Goal: Task Accomplishment & Management: Complete application form

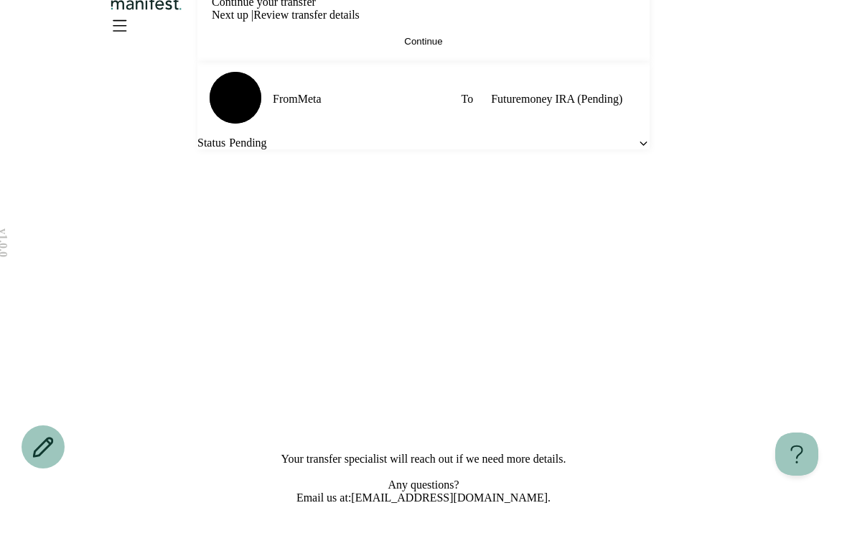
scroll to position [45, 0]
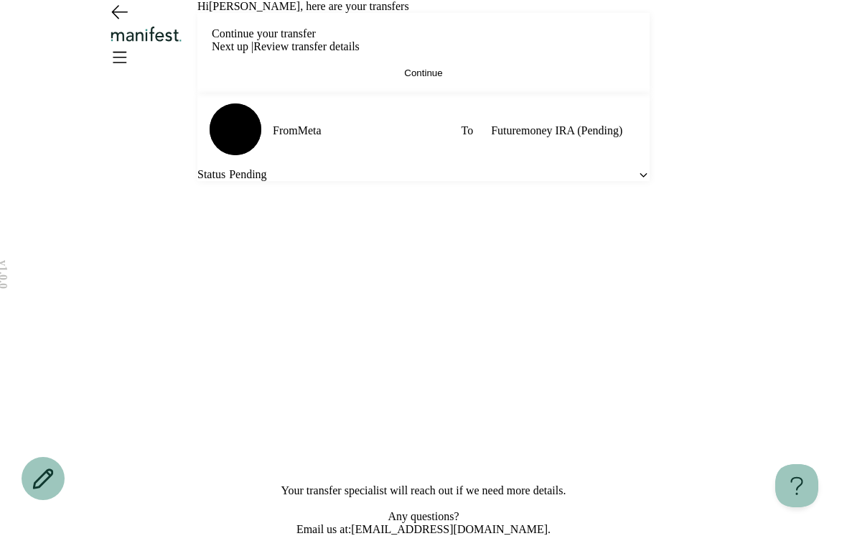
click at [551, 78] on button "Continue" at bounding box center [424, 73] width 424 height 11
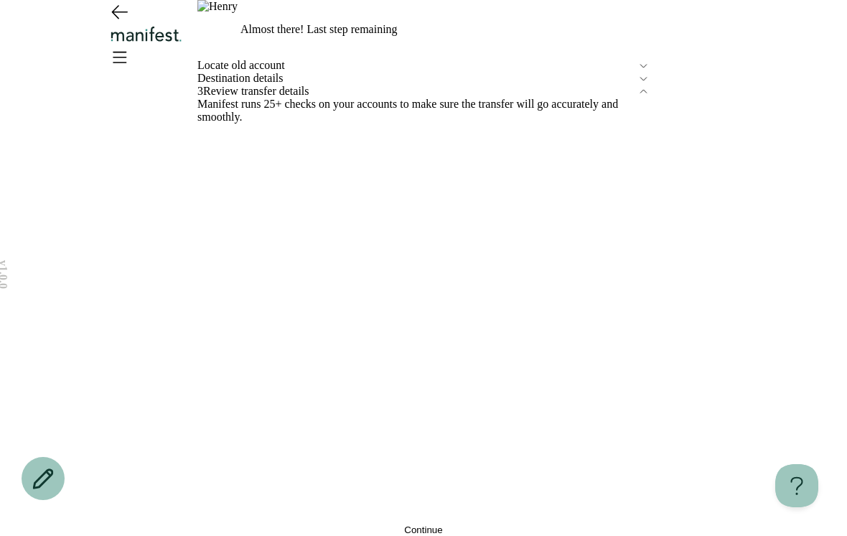
click at [485, 524] on button "Continue" at bounding box center [423, 529] width 452 height 11
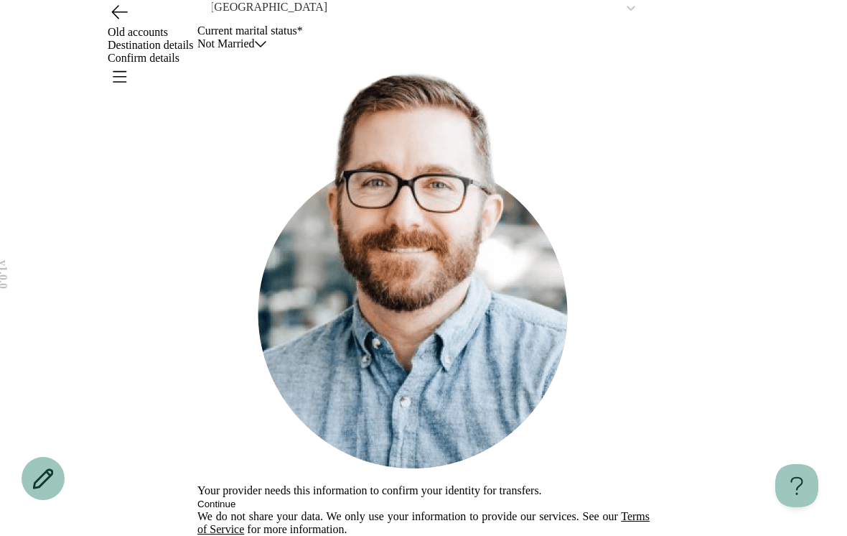
scroll to position [450, 0]
click at [168, 28] on span "Old accounts" at bounding box center [138, 32] width 60 height 12
click at [131, 65] on icon "Open menu" at bounding box center [119, 76] width 23 height 23
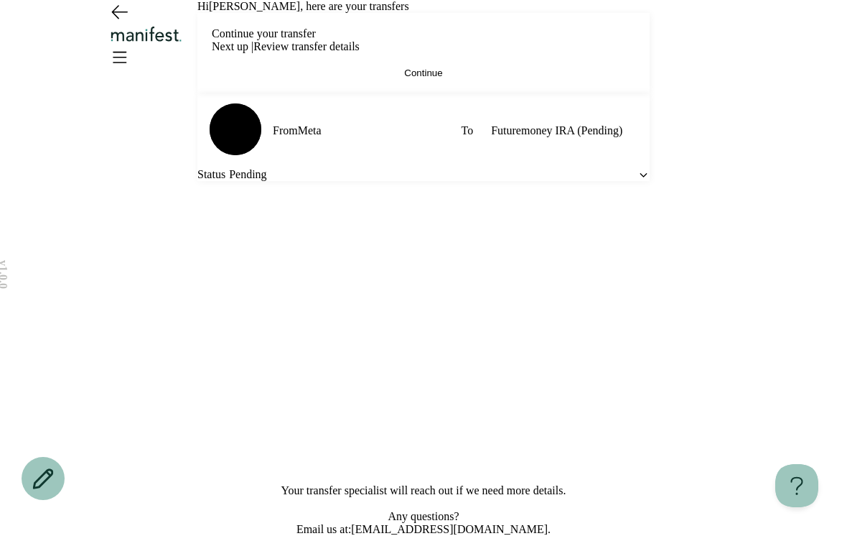
click at [479, 78] on button "Continue" at bounding box center [424, 73] width 424 height 11
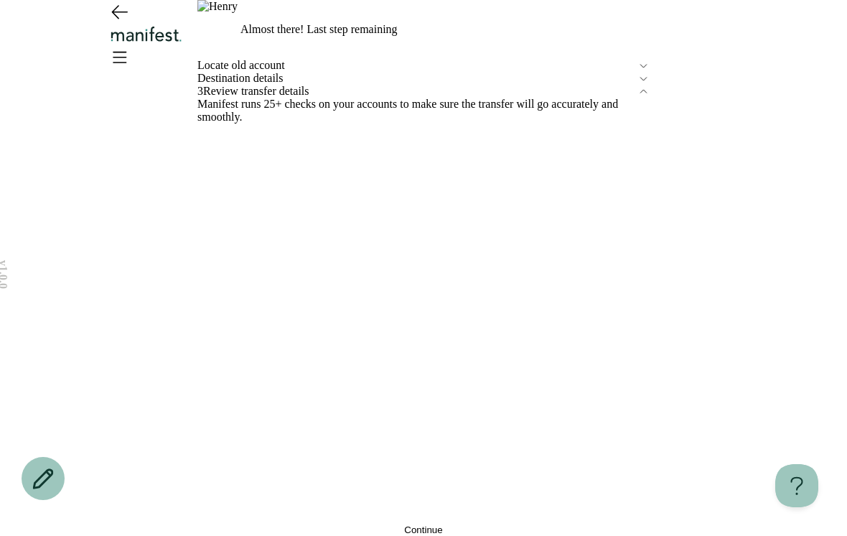
click at [336, 72] on span "Locate old account" at bounding box center [417, 65] width 440 height 13
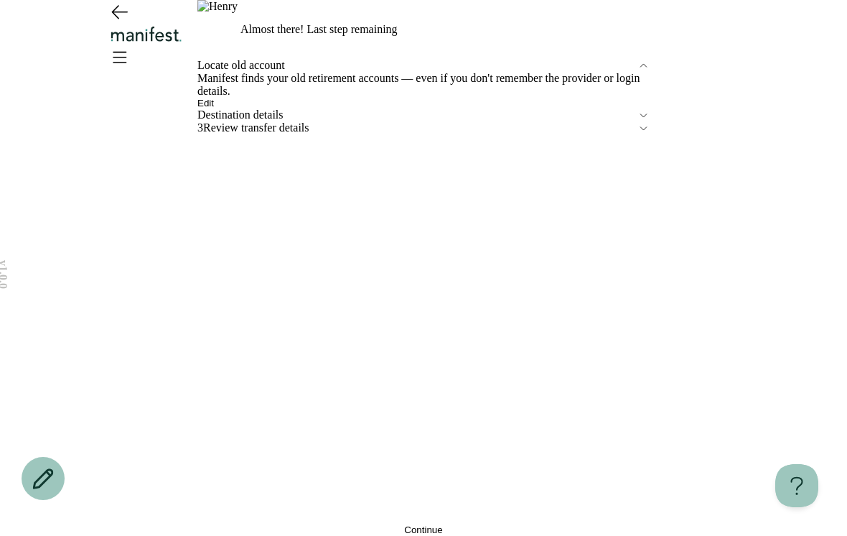
click at [214, 108] on button "Edit" at bounding box center [205, 103] width 17 height 11
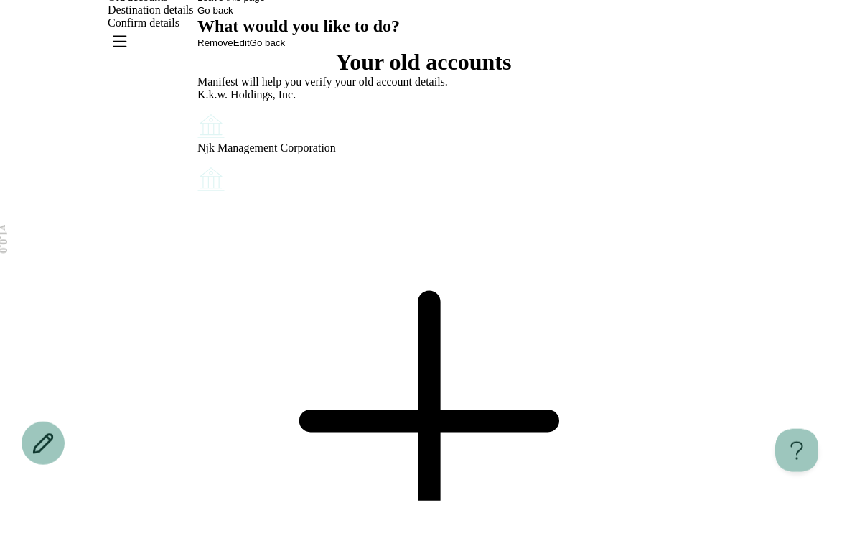
scroll to position [34, 0]
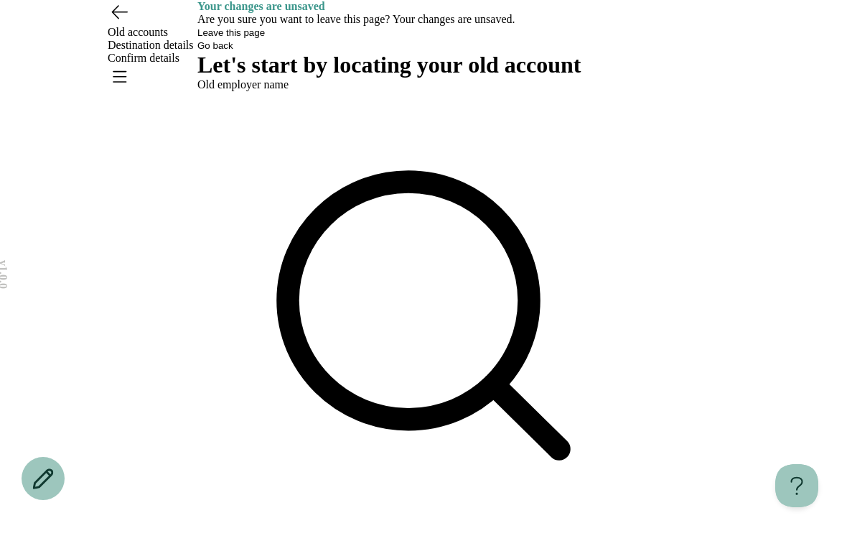
click at [531, 174] on div "Use Up and Down to choose options, press Enter to select the currently focused …" at bounding box center [423, 333] width 452 height 485
click at [460, 381] on div "Let's start by locating your old account Old employer name It's common to lose …" at bounding box center [423, 544] width 452 height 984
type input "****"
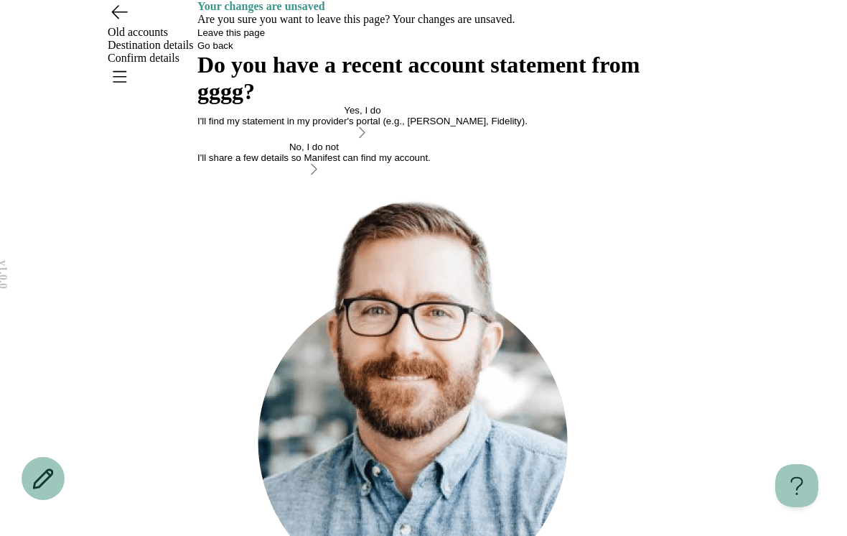
click at [528, 116] on div "Yes, I do" at bounding box center [362, 110] width 330 height 11
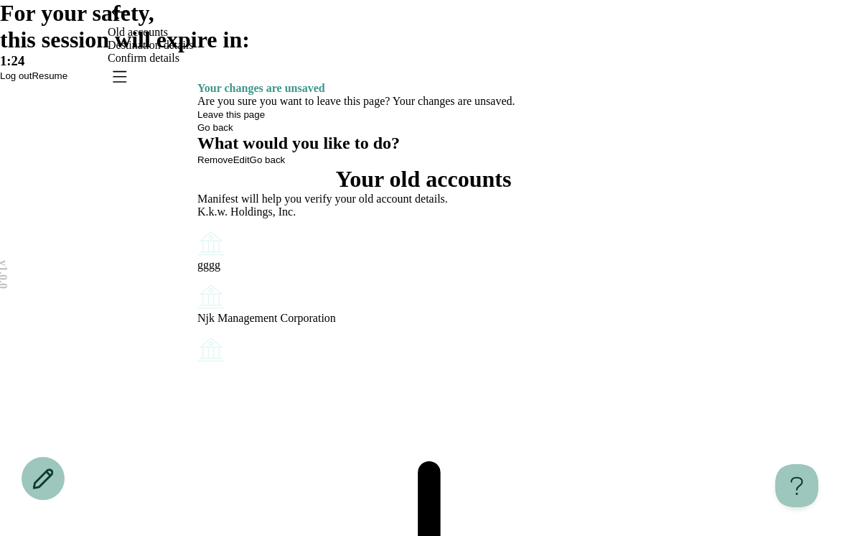
click at [32, 81] on span "Log out" at bounding box center [16, 75] width 32 height 11
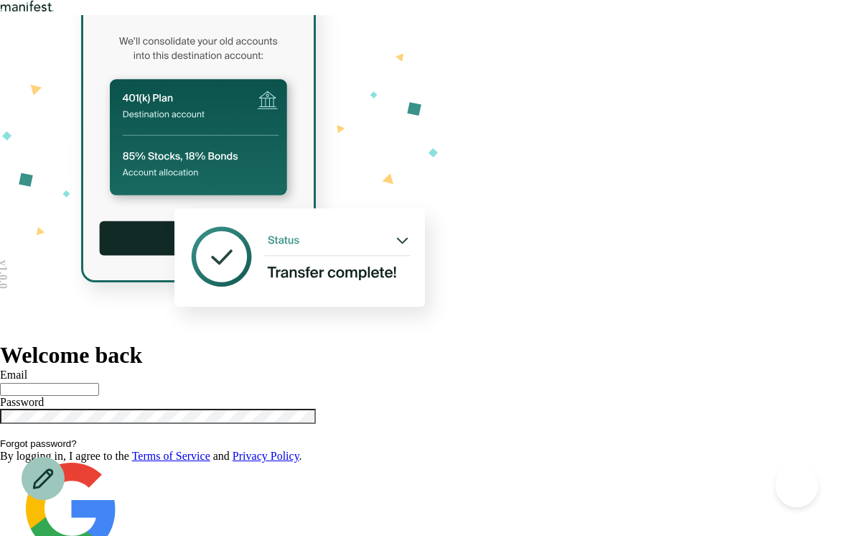
click at [99, 383] on input "text" at bounding box center [49, 389] width 99 height 13
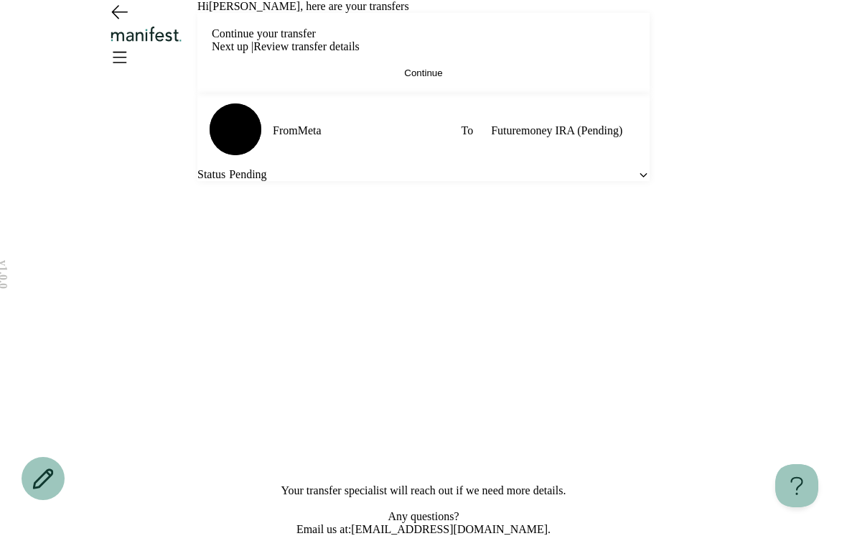
click at [584, 78] on button "Continue" at bounding box center [424, 73] width 424 height 11
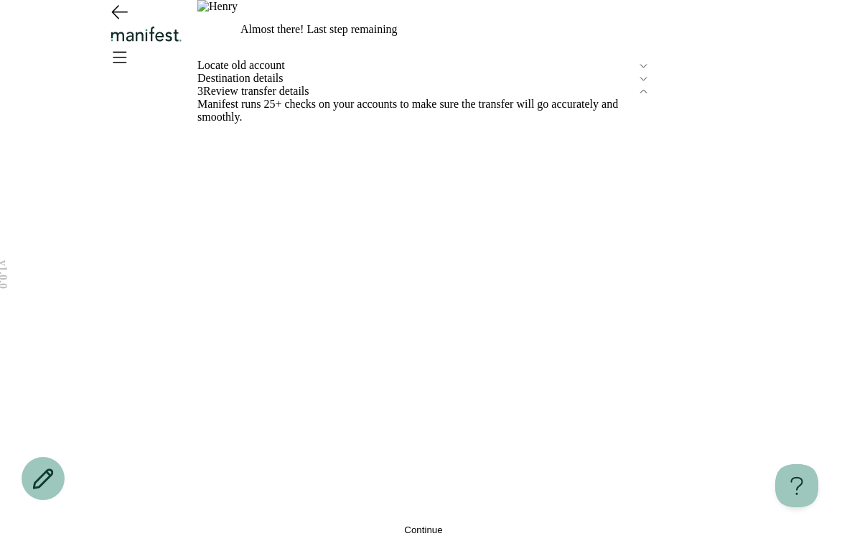
click at [421, 524] on span "Continue" at bounding box center [423, 529] width 38 height 11
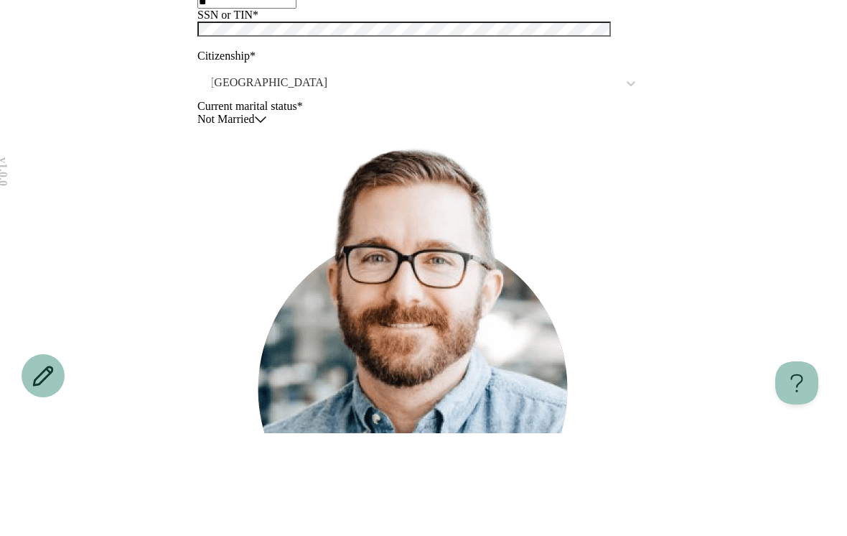
scroll to position [197, 0]
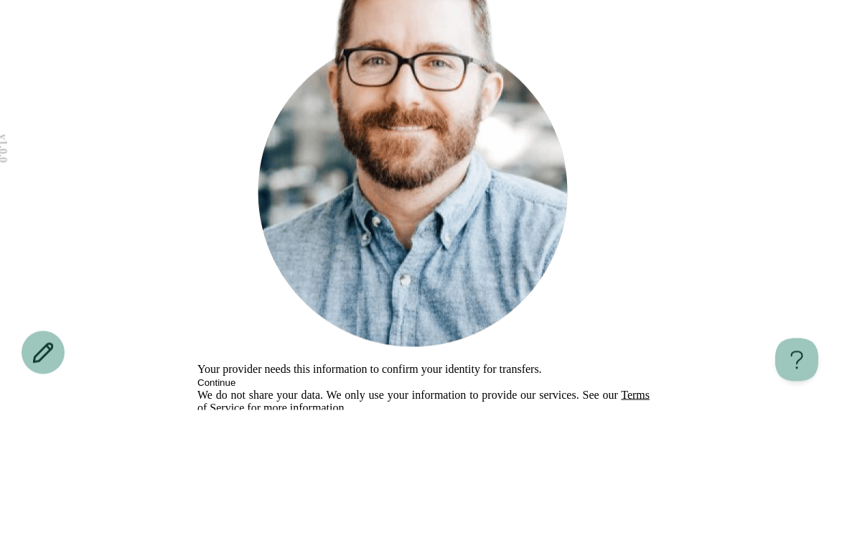
type input "**********"
click at [725, 231] on div "**********" at bounding box center [423, 171] width 847 height 737
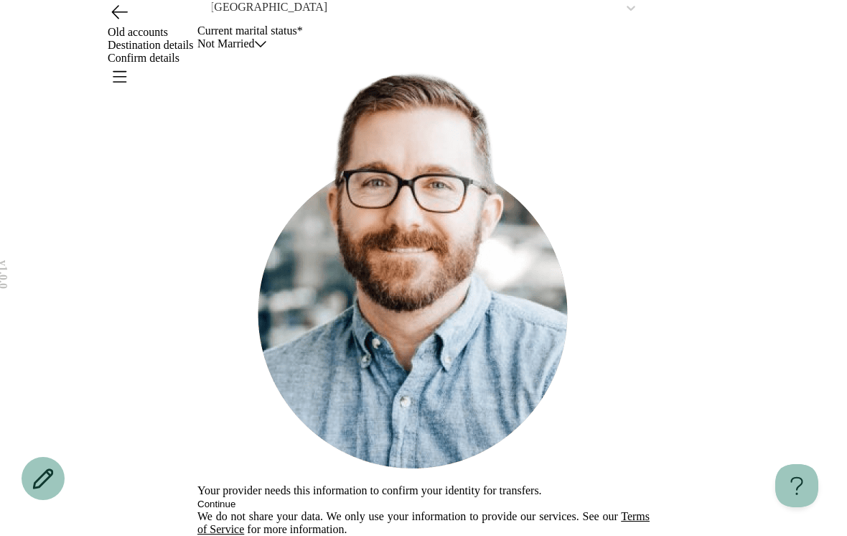
click at [236, 498] on button "Continue" at bounding box center [216, 503] width 38 height 11
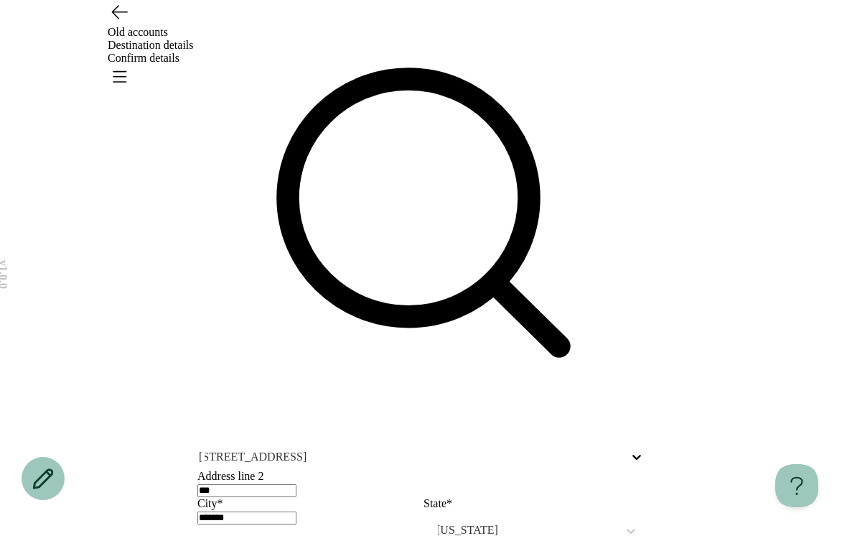
scroll to position [186, 0]
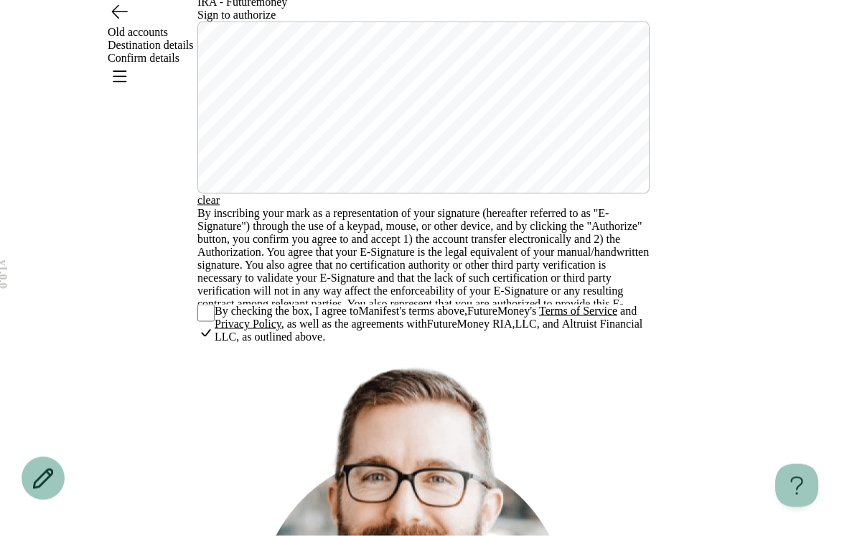
scroll to position [68, 0]
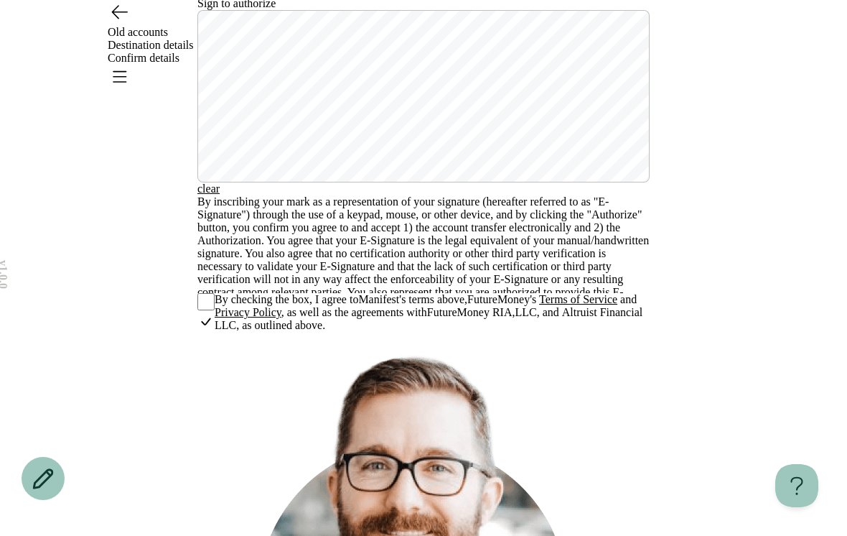
click at [416, 195] on div "Sign to authorize clear" at bounding box center [423, 96] width 452 height 198
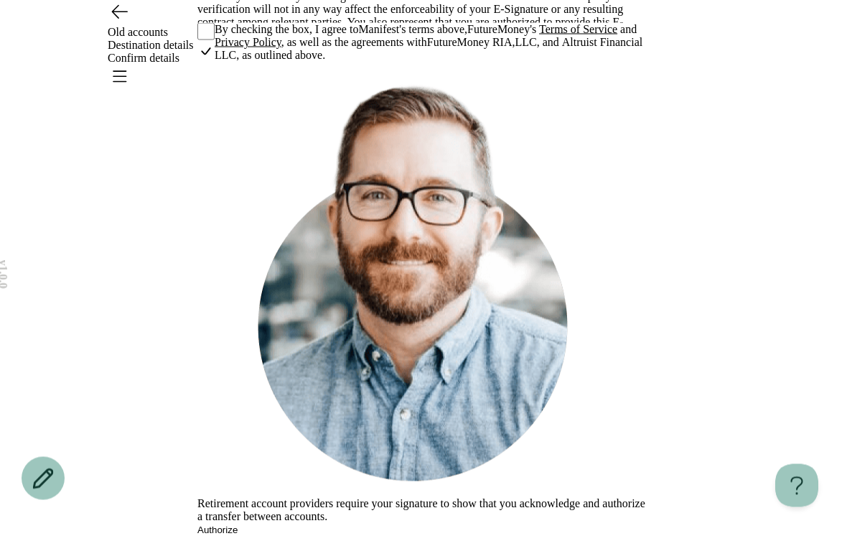
scroll to position [413, 0]
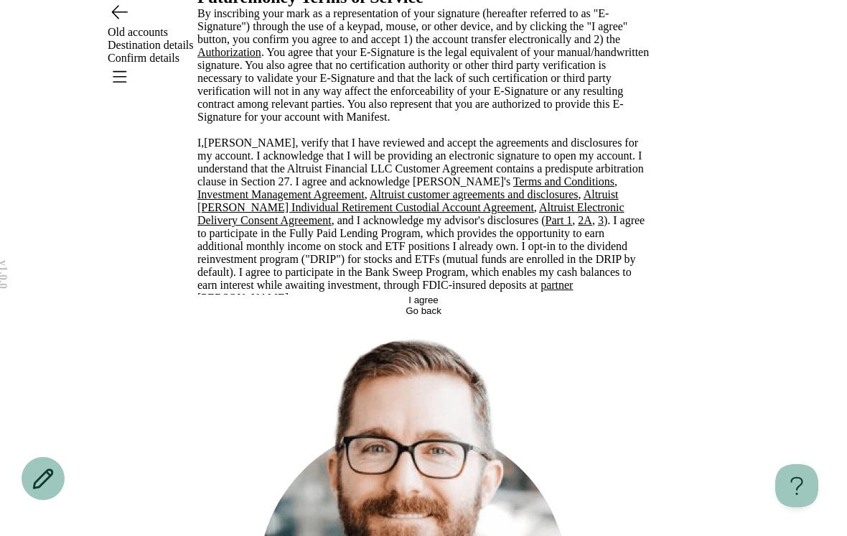
click at [650, 245] on div "Futuremoney Terms of Service By inscribing your mark as a representation of you…" at bounding box center [423, 152] width 452 height 328
click at [461, 305] on button "I agree" at bounding box center [423, 299] width 452 height 11
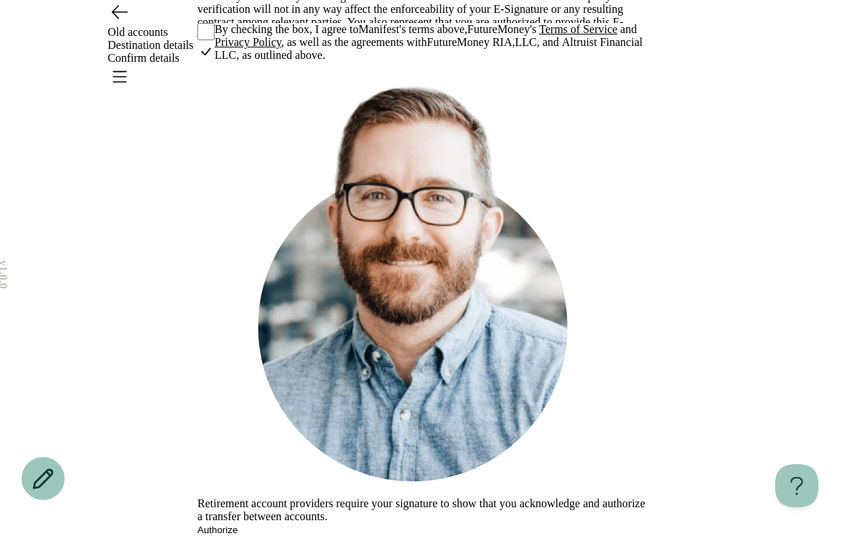
click at [238, 524] on button "Authorize" at bounding box center [217, 529] width 40 height 11
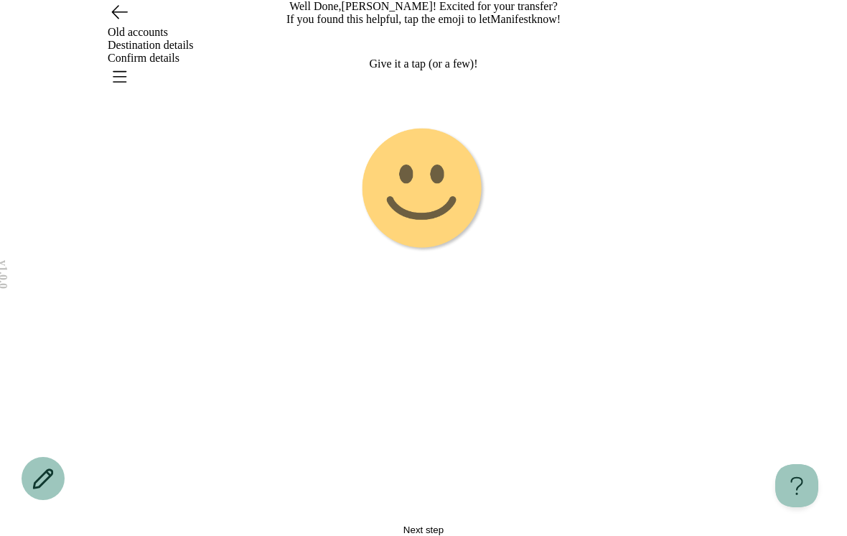
click at [434, 253] on image "Emoji 1 touch loop animation" at bounding box center [423, 189] width 126 height 126
click at [121, 23] on icon "Go back" at bounding box center [119, 11] width 23 height 23
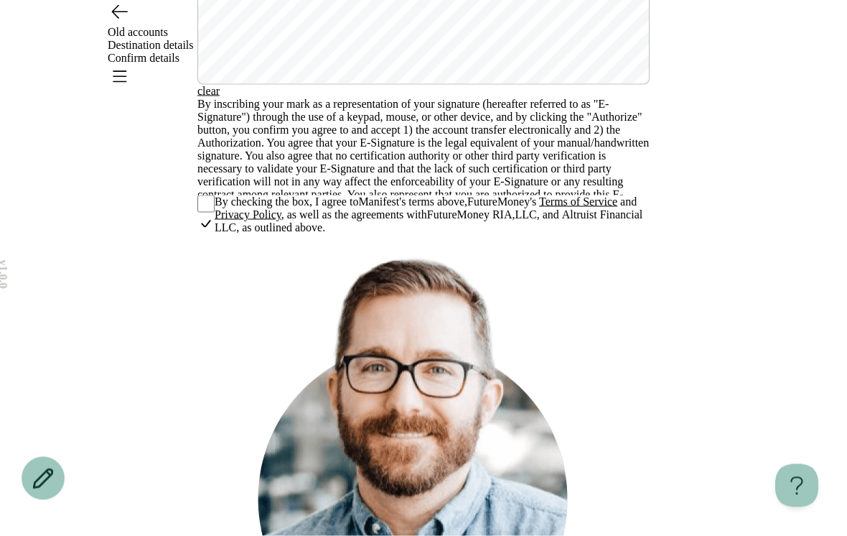
scroll to position [413, 0]
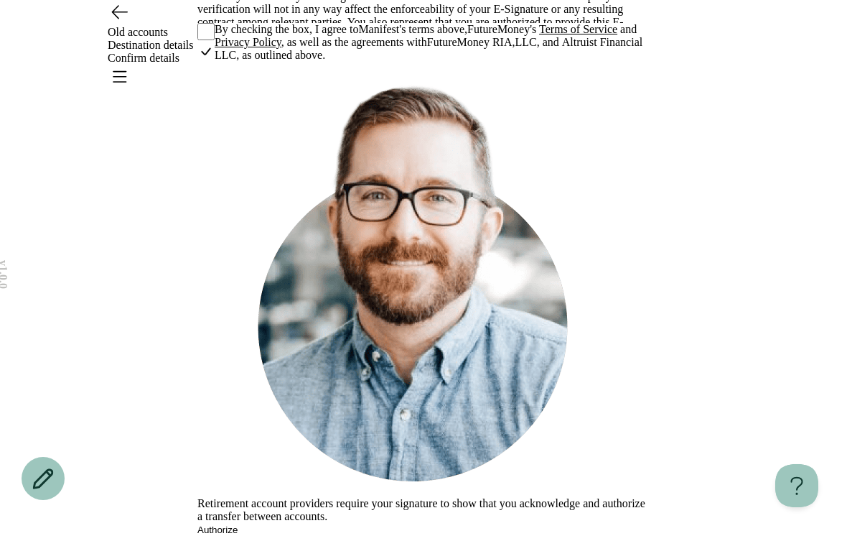
click at [190, 307] on div "v 1.0.0 Old accounts Destination details Confirm details Please confirm your tr…" at bounding box center [423, 98] width 847 height 873
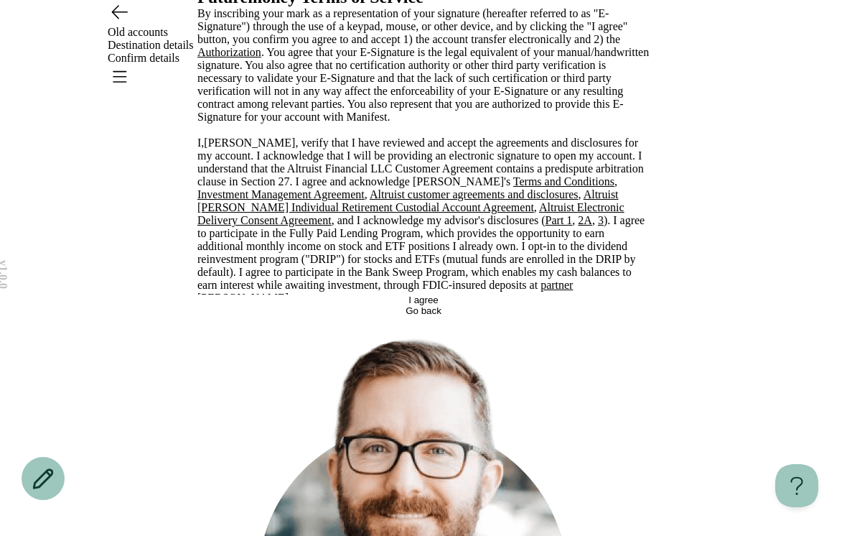
click at [434, 305] on button "I agree" at bounding box center [423, 299] width 452 height 11
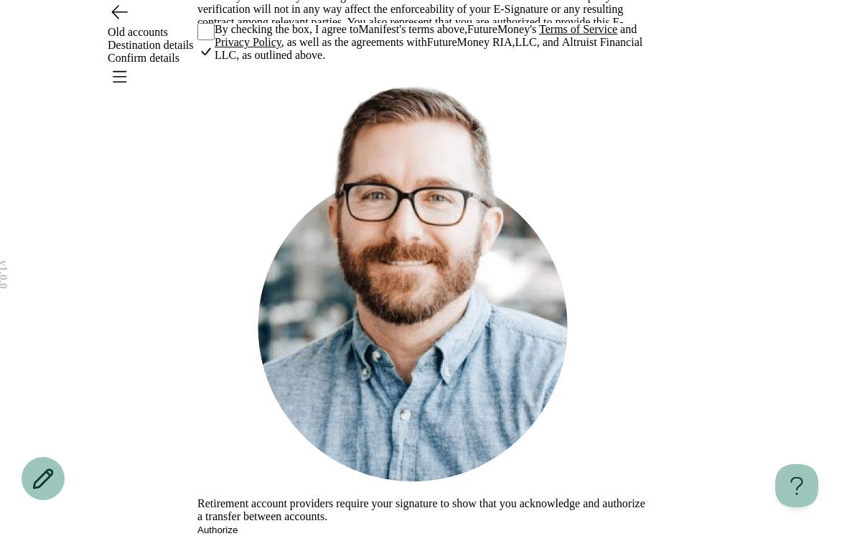
click at [452, 475] on div "Retirement account providers require your signature to show that you acknowledg…" at bounding box center [423, 299] width 452 height 473
click at [238, 524] on button "Authorize" at bounding box center [217, 529] width 40 height 11
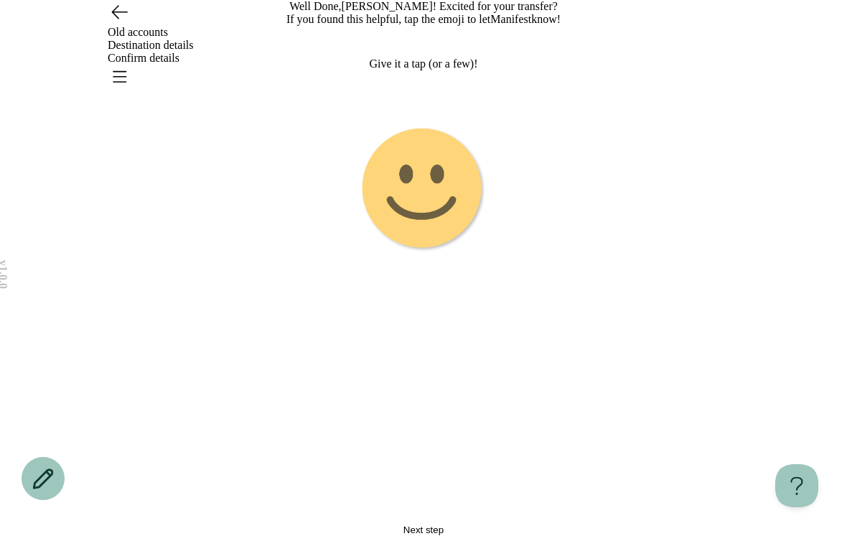
click at [434, 253] on image "Emoji 1 touch loop animation" at bounding box center [423, 189] width 126 height 126
click at [412, 325] on image "Emoji 2 animation" at bounding box center [423, 189] width 359 height 359
click at [394, 253] on image "Emoji 3 animation" at bounding box center [423, 189] width 126 height 126
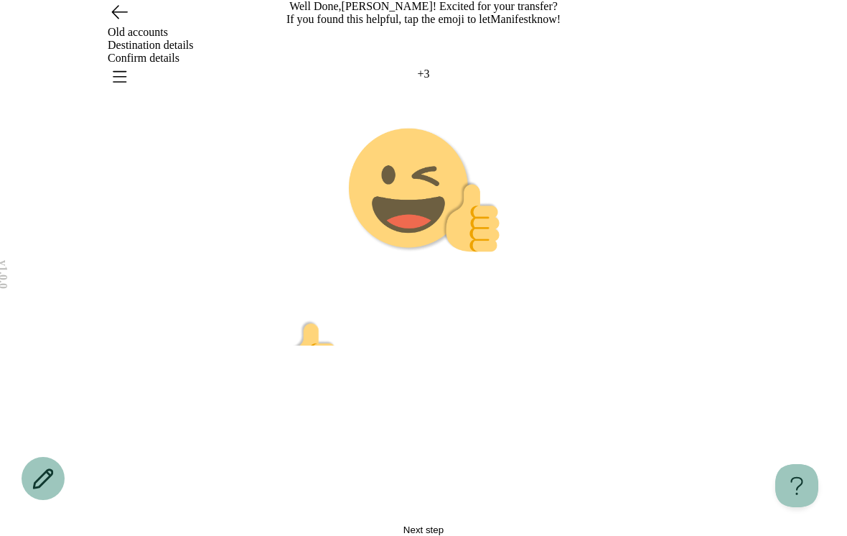
click at [415, 253] on image "Emoji 4 animation" at bounding box center [424, 189] width 153 height 126
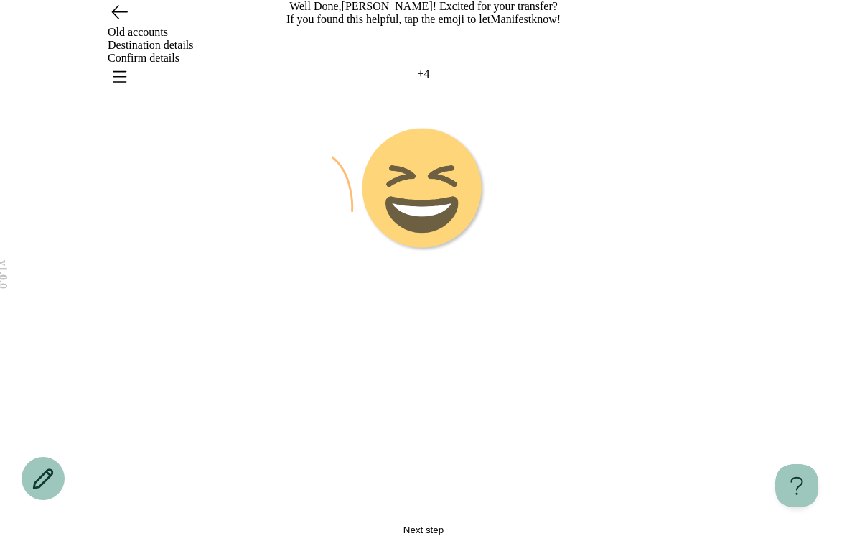
click at [411, 253] on image "Emoji 5 animation" at bounding box center [423, 189] width 126 height 126
click at [388, 323] on image "Emoji 6 animation" at bounding box center [423, 189] width 359 height 359
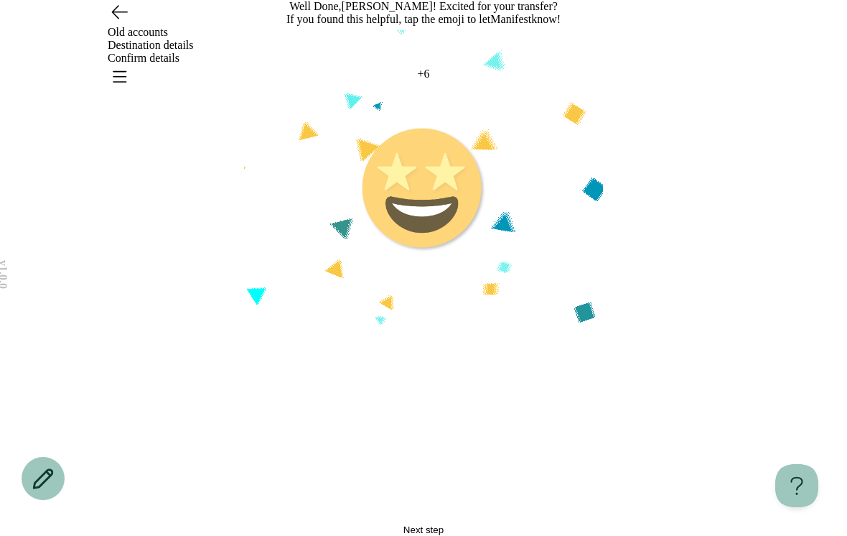
click at [396, 331] on image "Emoji 7 animation" at bounding box center [424, 106] width 718 height 718
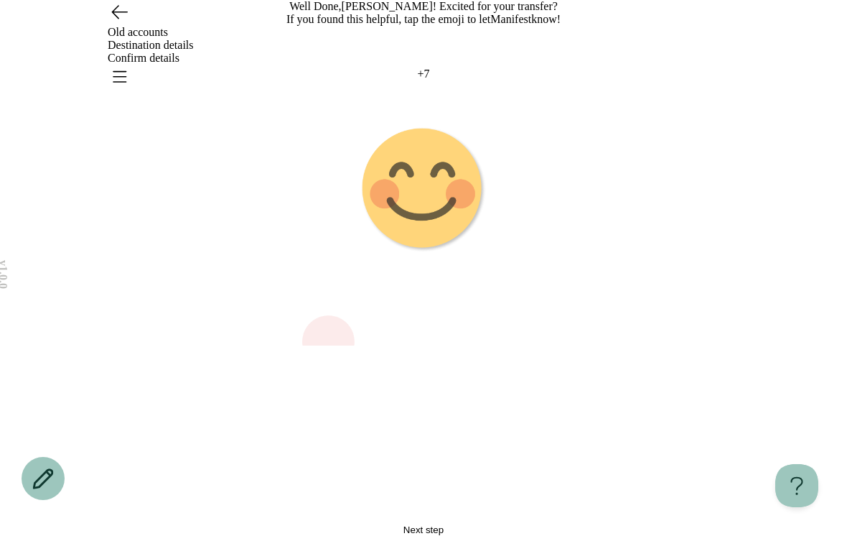
click at [400, 253] on image "Emoji 8 animation" at bounding box center [423, 189] width 126 height 126
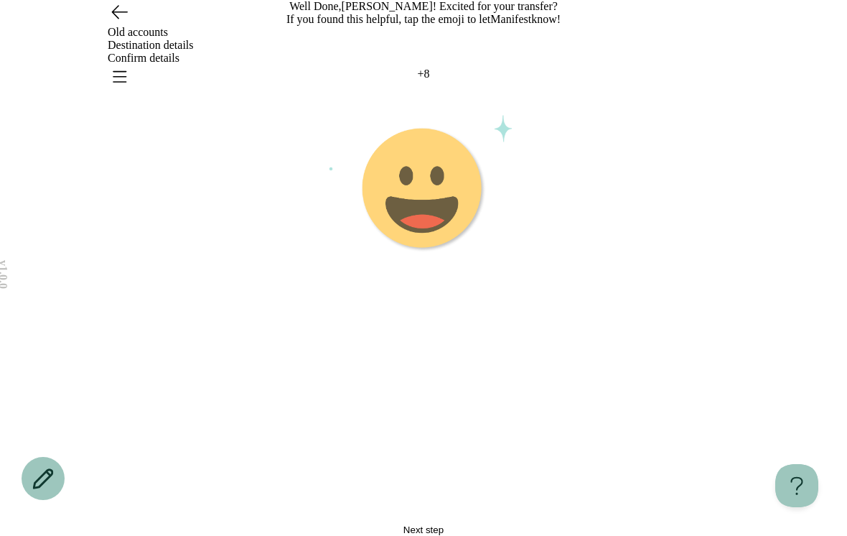
click at [404, 253] on image "Emoji 3 animation" at bounding box center [423, 189] width 126 height 126
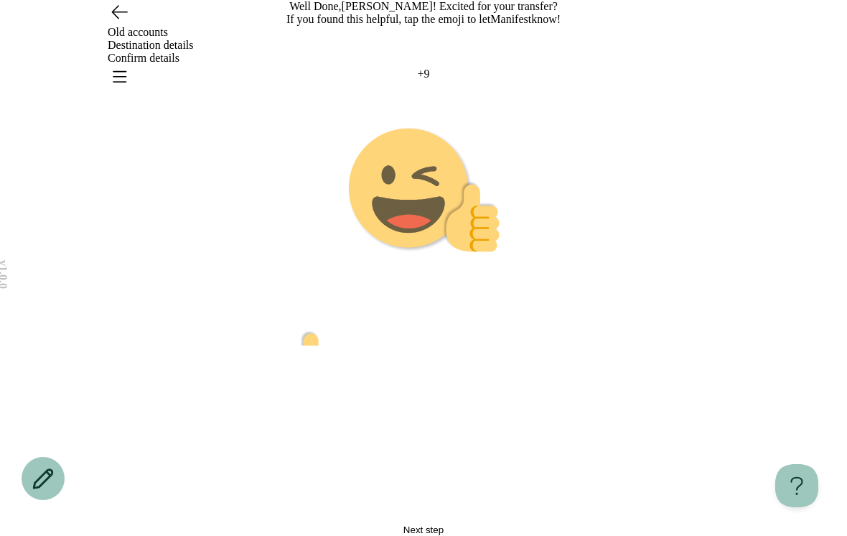
click at [393, 253] on image "Emoji 4 animation" at bounding box center [424, 189] width 153 height 126
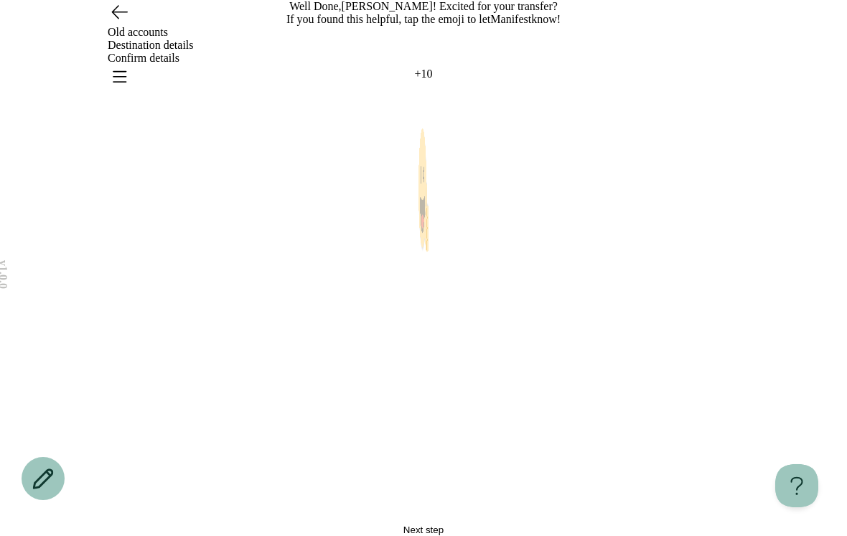
click at [116, 19] on icon "Go back" at bounding box center [119, 12] width 15 height 13
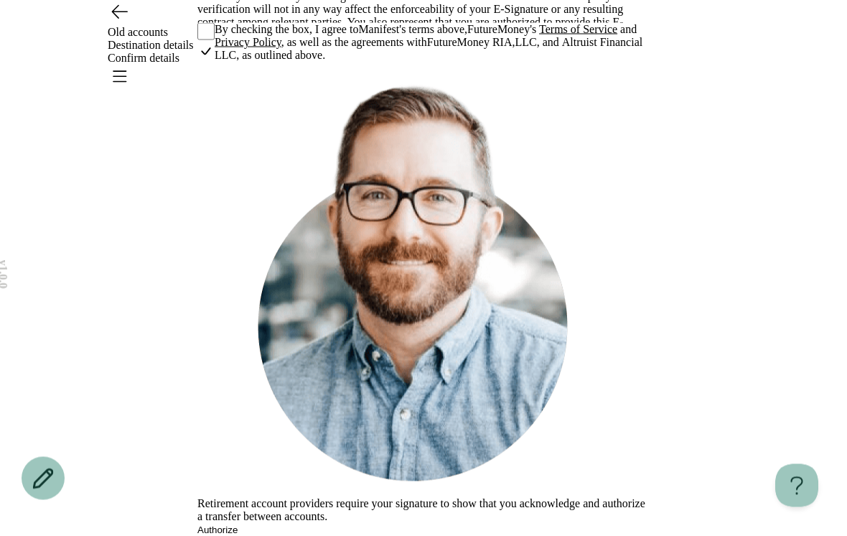
scroll to position [413, 0]
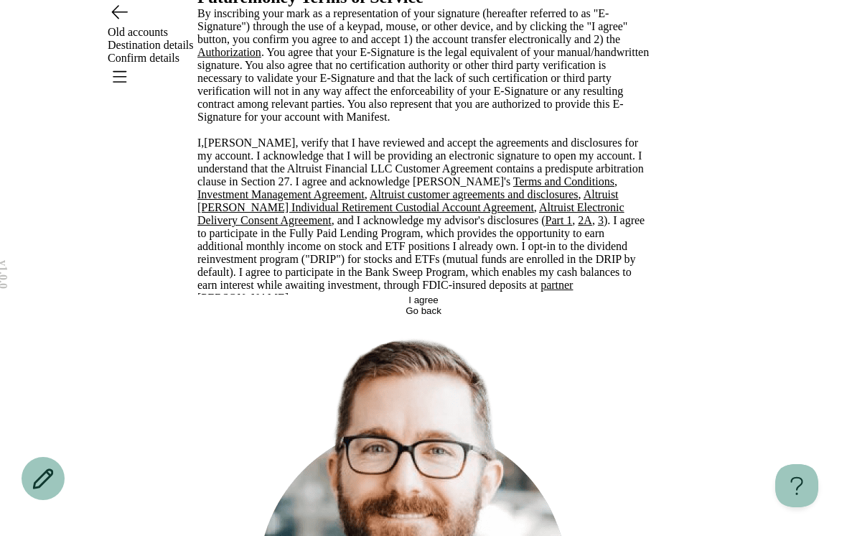
click at [233, 305] on button "I agree" at bounding box center [423, 299] width 452 height 11
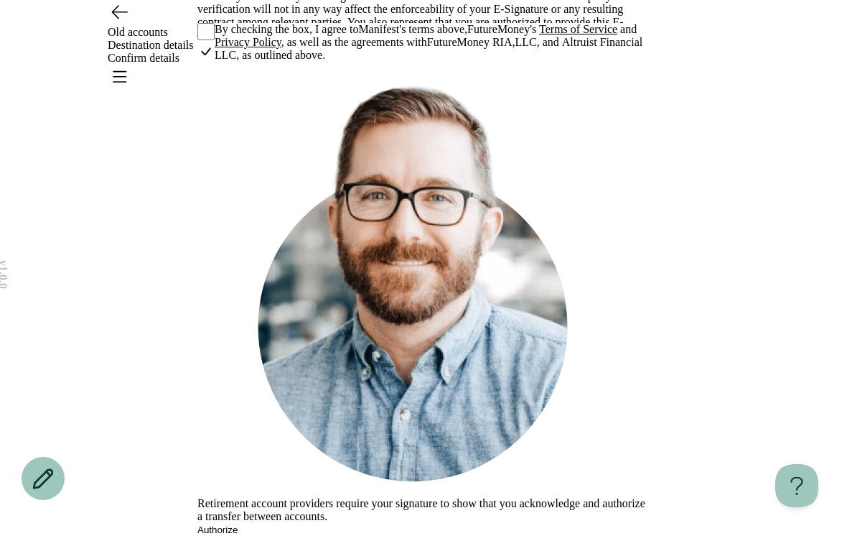
click at [223, 524] on button "Authorize" at bounding box center [217, 529] width 40 height 11
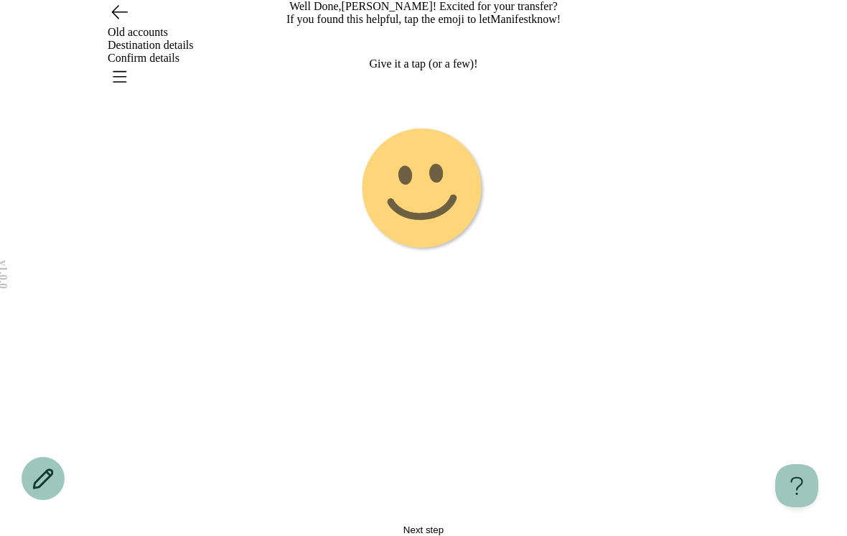
click at [425, 256] on image "Emoji 1 touch loop animation" at bounding box center [424, 190] width 134 height 134
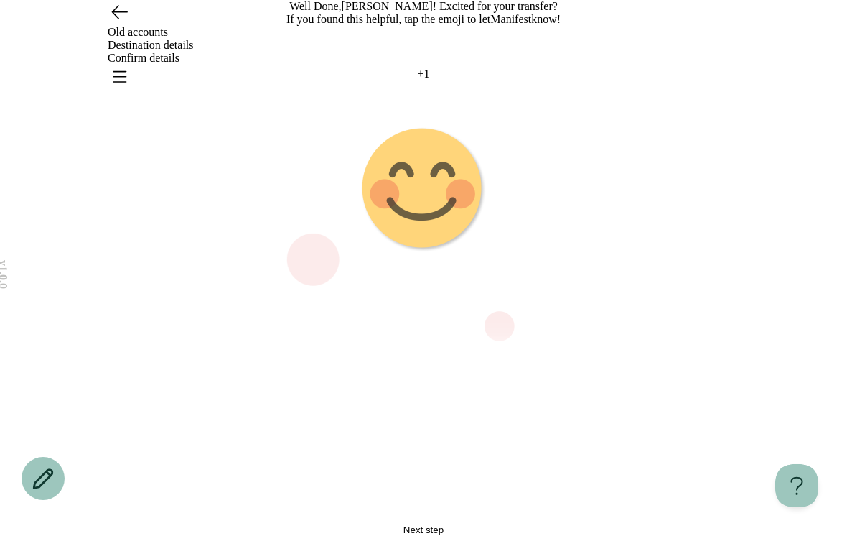
click at [387, 524] on button "Next step" at bounding box center [423, 529] width 452 height 11
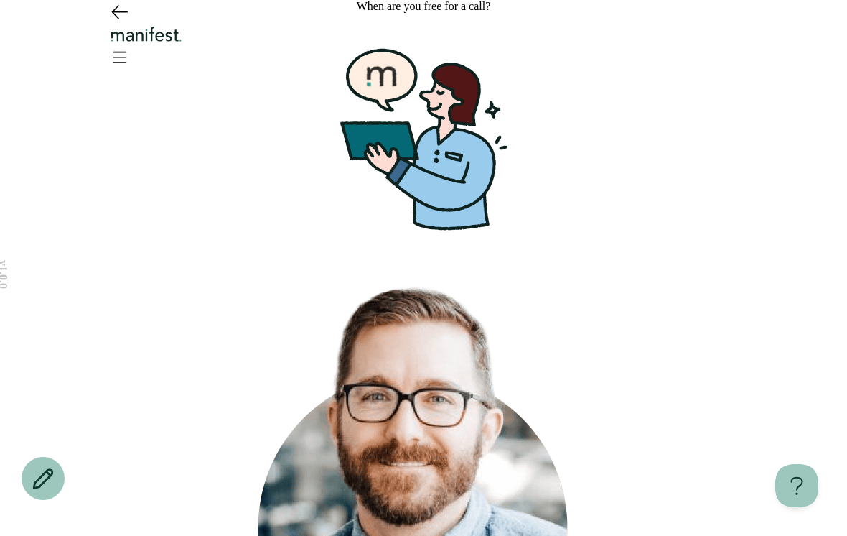
scroll to position [19, 0]
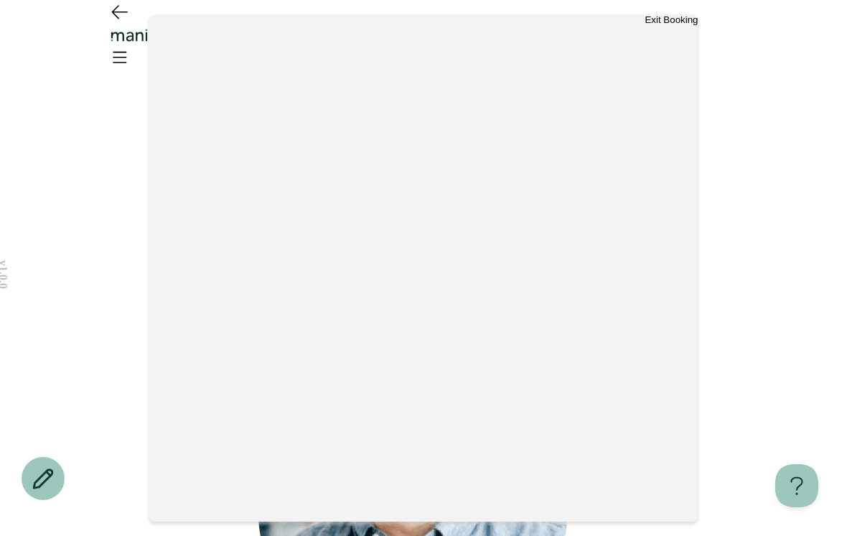
click at [661, 25] on button "Exit Booking" at bounding box center [671, 19] width 53 height 11
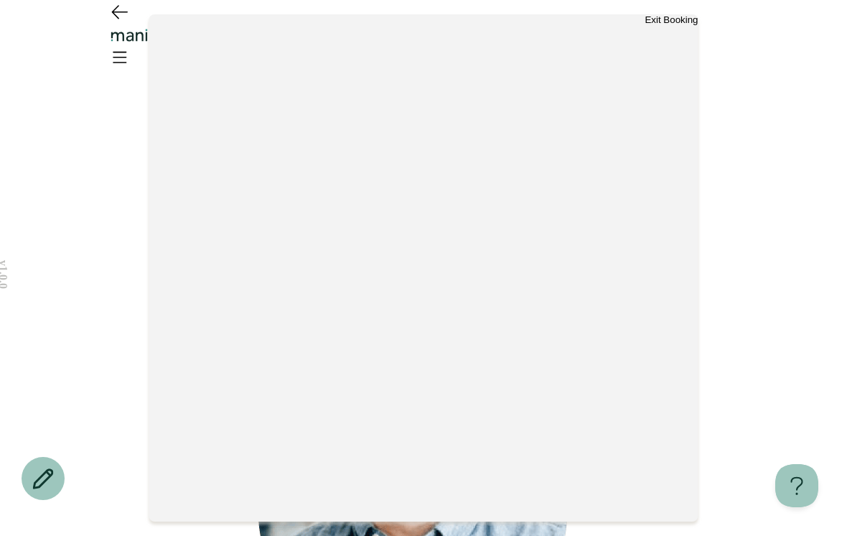
click at [662, 25] on button "Exit Booking" at bounding box center [671, 19] width 53 height 11
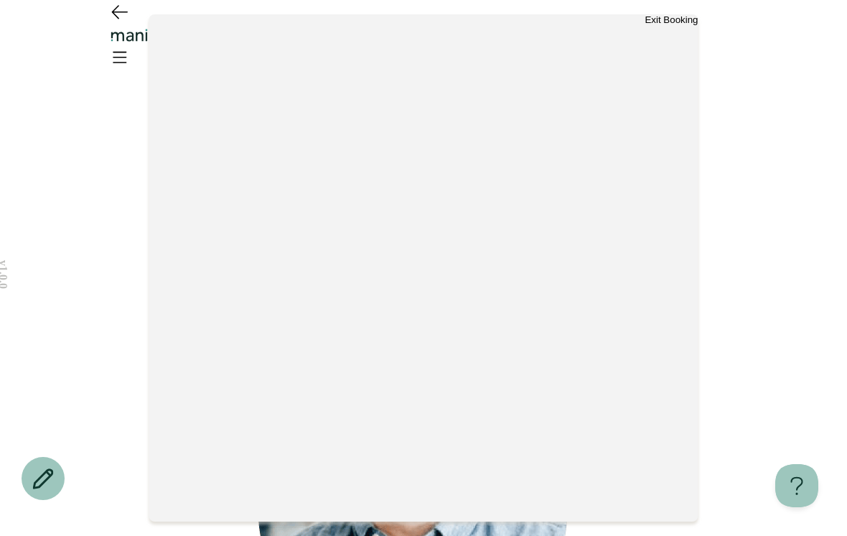
click at [662, 25] on button "Exit Booking" at bounding box center [671, 19] width 53 height 11
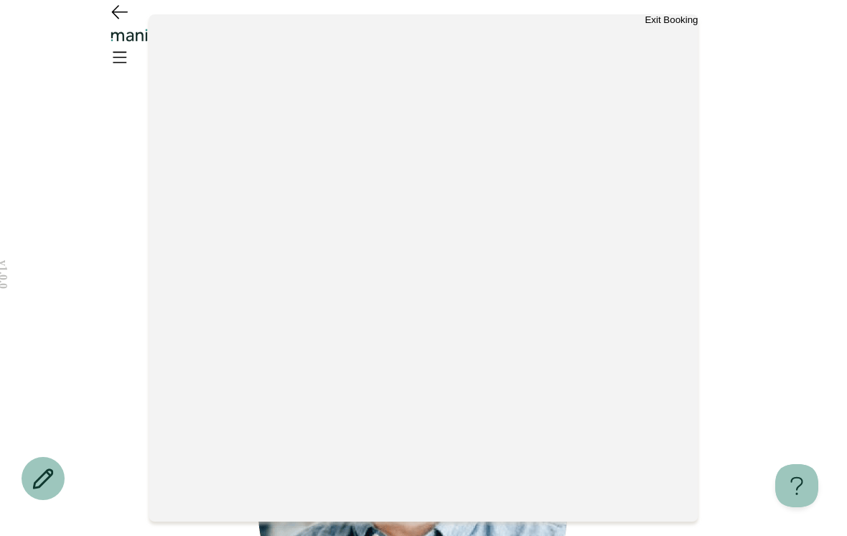
click at [610, 65] on div at bounding box center [423, 273] width 549 height 496
click at [639, 25] on div "Exit Booking" at bounding box center [423, 19] width 549 height 11
click at [645, 25] on button "Exit Booking" at bounding box center [671, 19] width 53 height 11
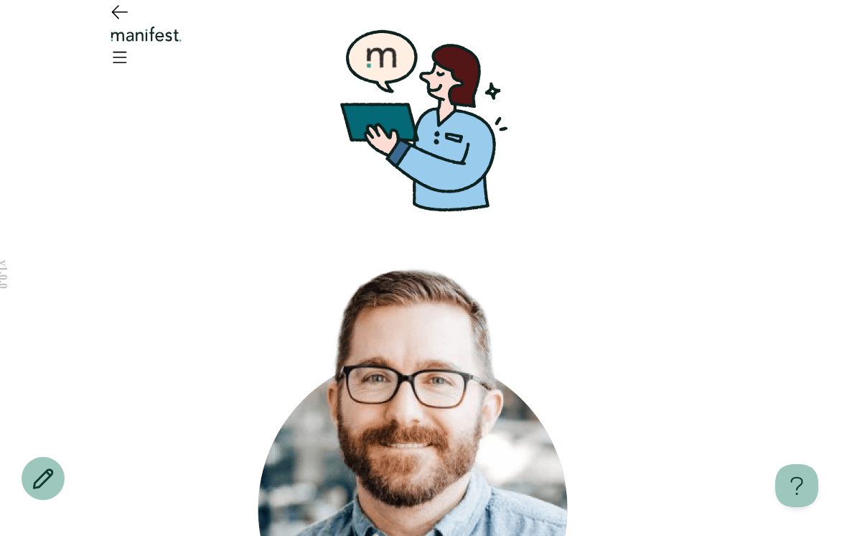
click at [109, 57] on header at bounding box center [423, 39] width 847 height 78
click at [115, 19] on icon "Go back" at bounding box center [119, 12] width 15 height 13
